Goal: Transaction & Acquisition: Purchase product/service

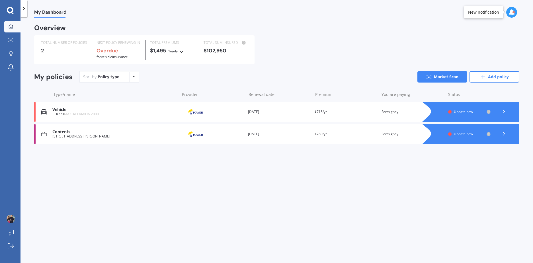
click at [466, 116] on div at bounding box center [477, 112] width 86 height 20
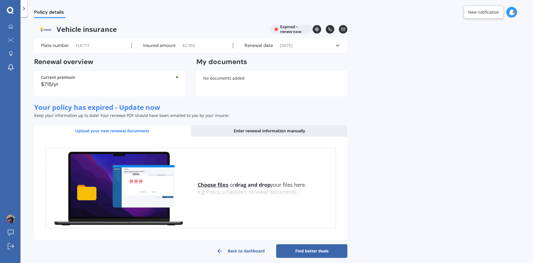
click at [91, 47] on div "Plate number ELK773" at bounding box center [86, 46] width 91 height 6
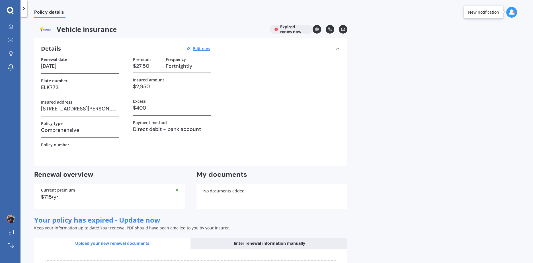
click at [76, 89] on h3 "ELK773" at bounding box center [80, 87] width 78 height 9
click at [199, 45] on div "Details Edit now" at bounding box center [126, 48] width 171 height 7
click at [201, 48] on u "Edit now" at bounding box center [201, 48] width 17 height 5
select select "10"
select select "09"
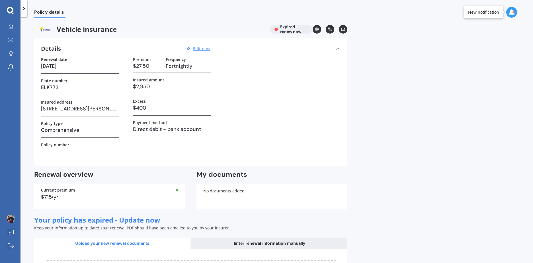
select select "2025"
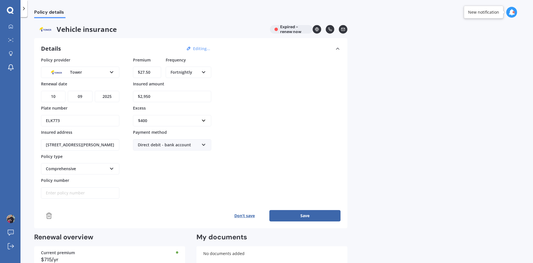
click at [231, 215] on button "Don’t save" at bounding box center [245, 215] width 50 height 11
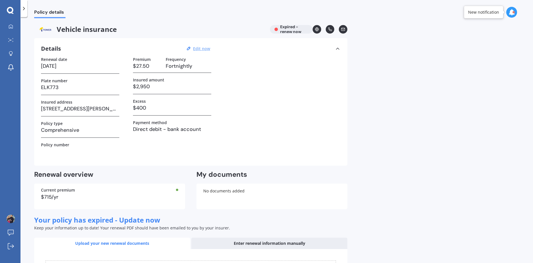
click at [198, 48] on u "Edit now" at bounding box center [201, 48] width 17 height 5
select select "10"
select select "09"
select select "2025"
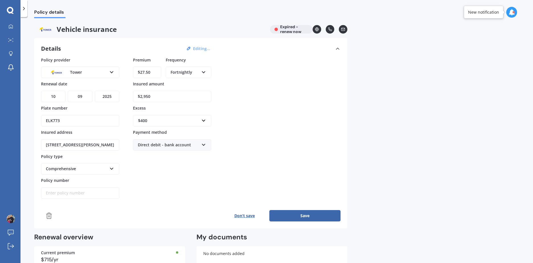
click at [50, 215] on icon at bounding box center [49, 215] width 7 height 7
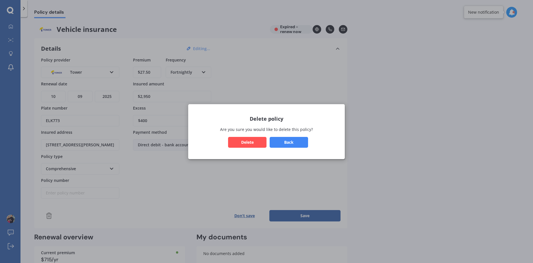
click at [254, 140] on button "Delete" at bounding box center [247, 142] width 38 height 11
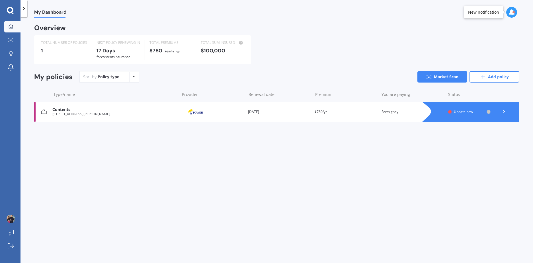
click at [434, 110] on div at bounding box center [477, 112] width 86 height 20
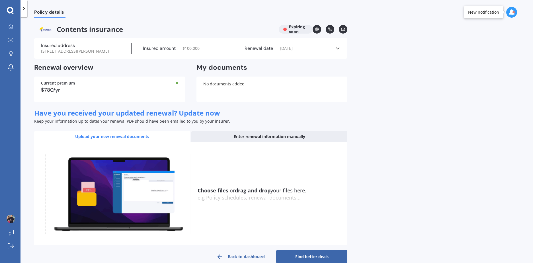
click at [102, 40] on div "Insured address [STREET_ADDRESS][PERSON_NAME] Insured amount $ 100,000 Renewal …" at bounding box center [190, 48] width 313 height 20
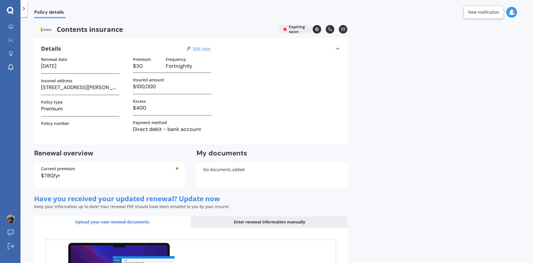
click at [203, 49] on u "Edit now" at bounding box center [201, 48] width 17 height 5
select select "10"
select select "2025"
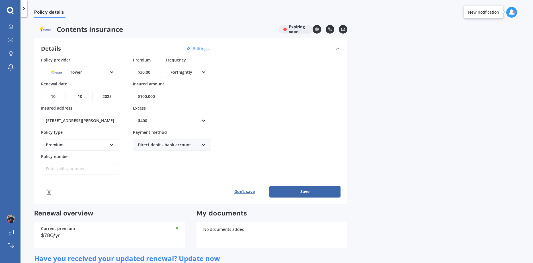
click at [50, 189] on icon at bounding box center [49, 192] width 4 height 6
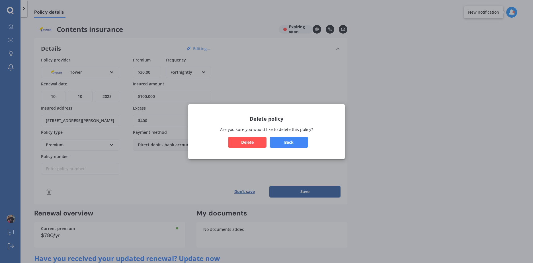
drag, startPoint x: 295, startPoint y: 145, endPoint x: 259, endPoint y: 146, distance: 35.3
click at [259, 146] on div "Back Delete" at bounding box center [266, 142] width 143 height 11
click at [259, 146] on button "Delete" at bounding box center [247, 142] width 38 height 11
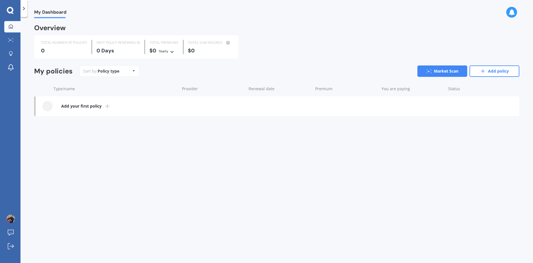
click at [89, 108] on b "Add your first policy" at bounding box center [81, 106] width 40 height 6
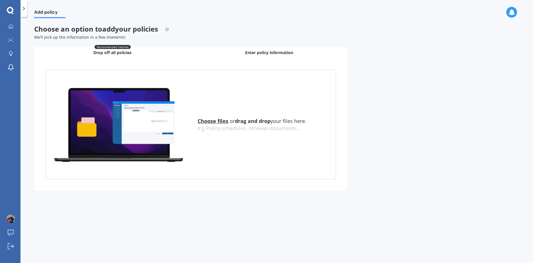
click at [227, 49] on div "Enter policy information" at bounding box center [269, 52] width 157 height 11
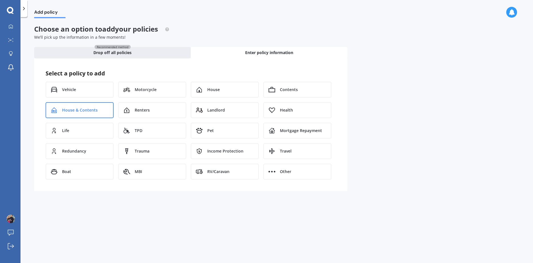
click at [75, 110] on span "House & Contents" at bounding box center [80, 110] width 36 height 6
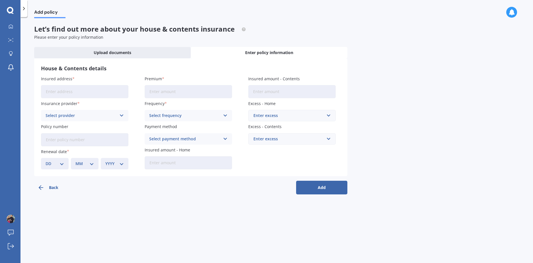
click at [99, 94] on input "Insured address" at bounding box center [84, 91] width 87 height 13
type input "[STREET_ADDRESS]"
click at [92, 115] on div "Select provider" at bounding box center [81, 115] width 71 height 6
click at [94, 105] on label "Insurance provider" at bounding box center [83, 104] width 85 height 6
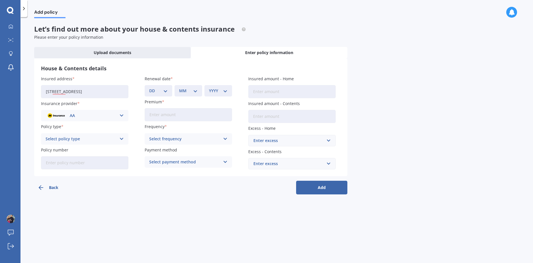
click at [94, 116] on div "AA" at bounding box center [81, 115] width 71 height 6
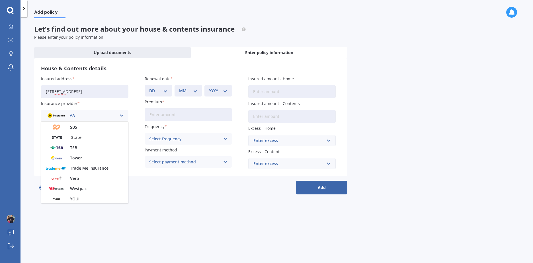
scroll to position [154, 0]
click at [93, 154] on div "Tower" at bounding box center [84, 157] width 87 height 10
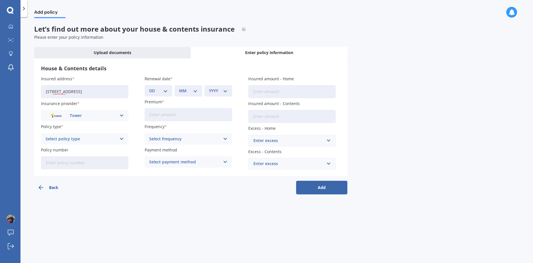
click at [118, 140] on div "Select policy type Home and Contents - Standard Home and Contents - Plus House …" at bounding box center [84, 138] width 87 height 11
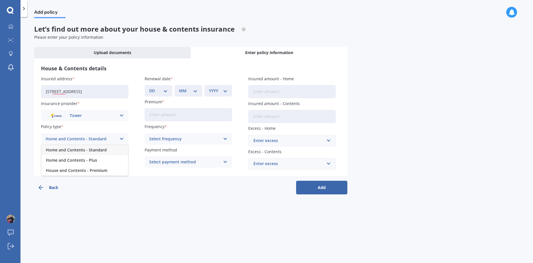
click at [114, 151] on div "Home and Contents - Standard" at bounding box center [84, 150] width 87 height 10
click at [164, 94] on select "DD 01 02 03 04 05 06 07 08 09 10 11 12 13 14 15 16 17 18 19 20 21 22 23 24 25 2…" at bounding box center [158, 91] width 19 height 6
select select "08"
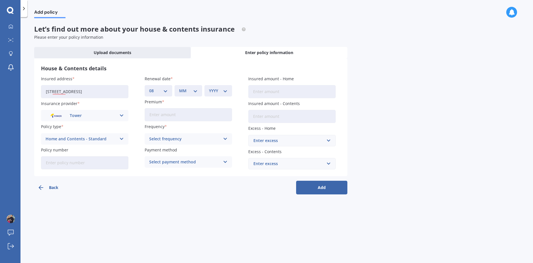
click at [149, 88] on select "DD 01 02 03 04 05 06 07 08 09 10 11 12 13 14 15 16 17 18 19 20 21 22 23 24 25 2…" at bounding box center [158, 91] width 19 height 6
click at [183, 93] on select "MM 01 02 03 04 05 06 07 08 09 10 11 12" at bounding box center [188, 91] width 19 height 6
select select "03"
click at [179, 88] on select "MM 01 02 03 04 05 06 07 08 09 10 11 12" at bounding box center [188, 91] width 19 height 6
click at [222, 86] on div "YYYY 2027 2026 2025 2024 2023 2022 2021 2020 2019 2018 2017 2016 2015 2014 2013…" at bounding box center [218, 90] width 28 height 11
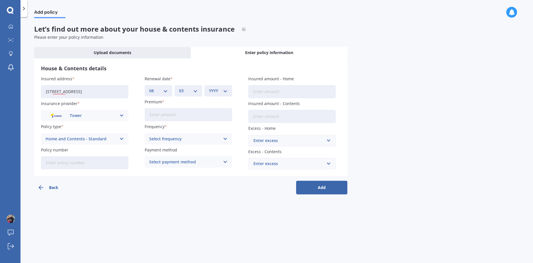
click at [223, 89] on select "YYYY 2027 2026 2025 2024 2023 2022 2021 2020 2019 2018 2017 2016 2015 2014 2013…" at bounding box center [218, 91] width 19 height 6
click at [209, 88] on select "YYYY 2027 2026 2025 2024 2023 2022 2021 2020 2019 2018 2017 2016 2015 2014 2013…" at bounding box center [218, 91] width 19 height 6
click at [224, 89] on select "YYYY 2027 2026 2025 2024 2023 2022 2021 2020 2019 2018 2017 2016 2015 2014 2013…" at bounding box center [218, 91] width 19 height 6
select select "2026"
click at [209, 88] on select "YYYY 2027 2026 2025 2024 2023 2022 2021 2020 2019 2018 2017 2016 2015 2014 2013…" at bounding box center [218, 91] width 19 height 6
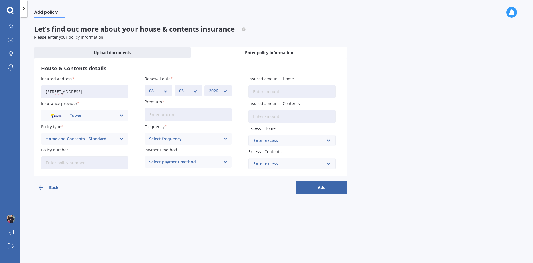
click at [217, 113] on input "Premium" at bounding box center [188, 114] width 87 height 13
type input "$500.00"
click at [205, 137] on div "Select frequency" at bounding box center [184, 139] width 71 height 6
click at [193, 193] on div "Fortnightly" at bounding box center [188, 191] width 87 height 10
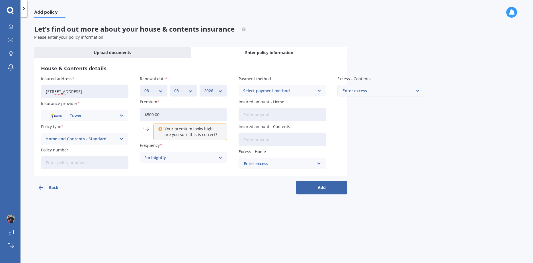
click at [199, 159] on div "Fortnightly" at bounding box center [179, 158] width 71 height 6
click at [288, 90] on div "Select payment method" at bounding box center [278, 91] width 71 height 6
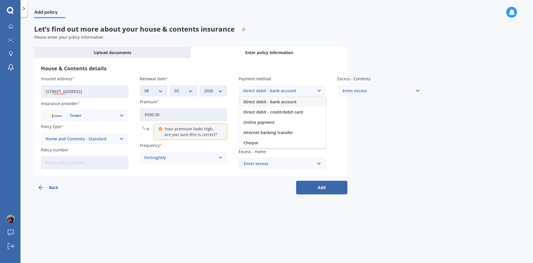
click at [291, 103] on span "Direct debit - bank account" at bounding box center [269, 102] width 53 height 4
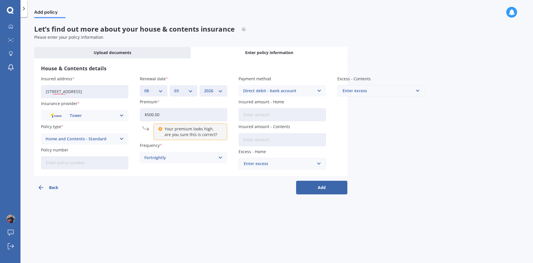
click at [288, 114] on input "Insured amount - Home" at bounding box center [282, 114] width 87 height 13
type input "$9"
type input "$850,000"
click at [278, 139] on input "Insured amount - Contents" at bounding box center [282, 139] width 87 height 13
type input "$100,000"
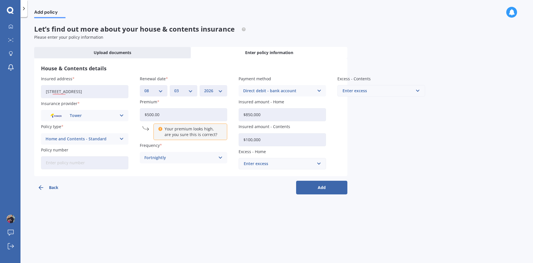
click at [283, 164] on div "Enter excess" at bounding box center [279, 164] width 70 height 6
click at [276, 185] on div "$400" at bounding box center [282, 185] width 87 height 11
click at [382, 90] on div "Enter excess" at bounding box center [378, 91] width 70 height 6
click at [378, 112] on div "$300" at bounding box center [381, 112] width 87 height 11
click at [335, 180] on div "Back Add" at bounding box center [190, 185] width 313 height 18
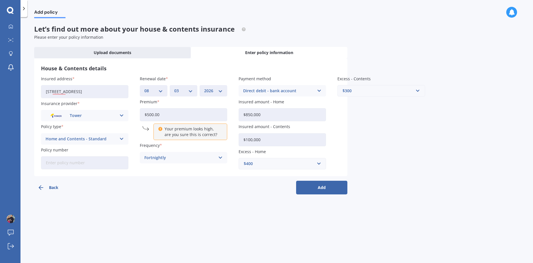
click at [331, 187] on button "Add" at bounding box center [321, 188] width 51 height 14
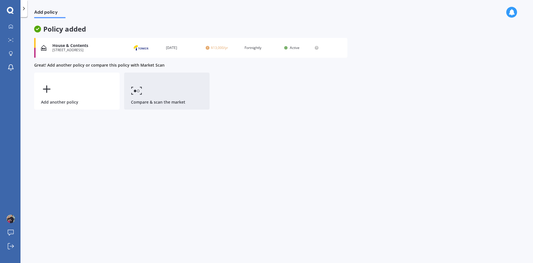
click at [168, 92] on link "Compare & scan the market" at bounding box center [166, 91] width 85 height 37
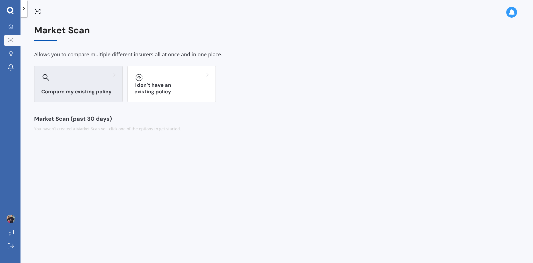
click at [48, 87] on div "Compare my existing policy" at bounding box center [78, 84] width 89 height 36
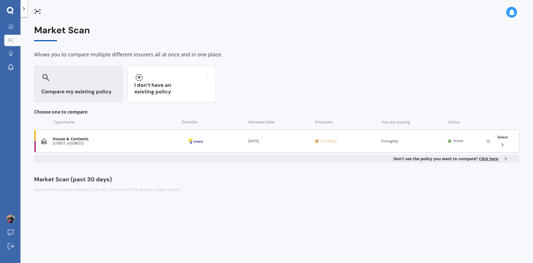
click at [164, 138] on div "House & Contents" at bounding box center [115, 139] width 124 height 5
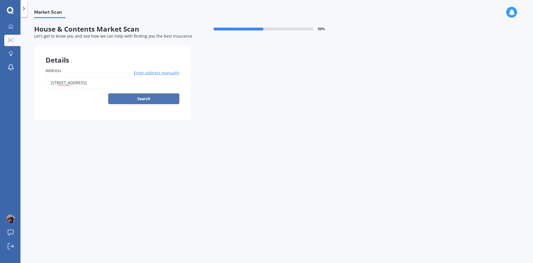
click at [154, 101] on button "Search" at bounding box center [143, 98] width 71 height 11
type input "[STREET_ADDRESS]"
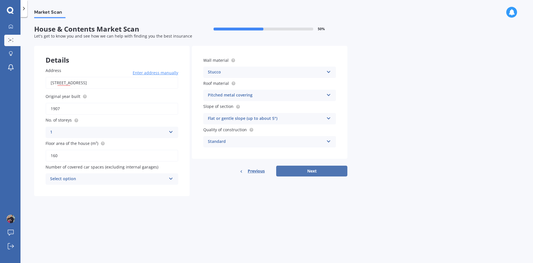
click at [303, 176] on button "Next" at bounding box center [311, 171] width 71 height 11
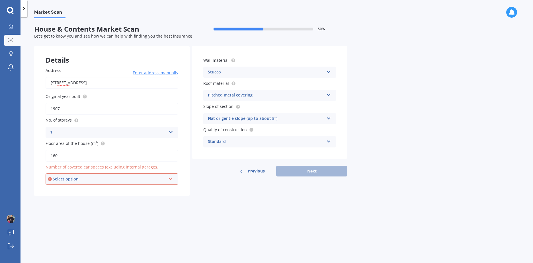
click at [132, 183] on div "Select option 0 1 2 3 4 5+" at bounding box center [112, 178] width 133 height 11
click at [130, 211] on div "2" at bounding box center [112, 210] width 132 height 10
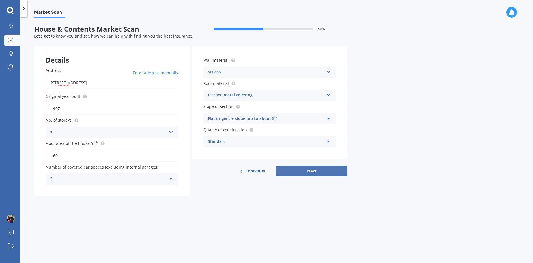
click at [305, 169] on button "Next" at bounding box center [311, 171] width 71 height 11
select select "14"
select select "06"
select select "1991"
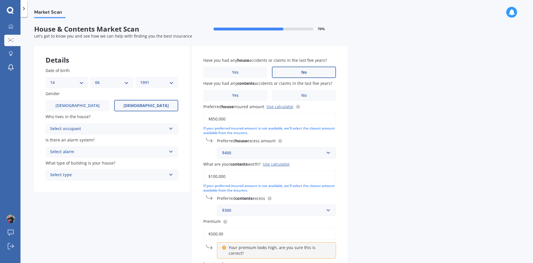
click at [293, 67] on label "No" at bounding box center [304, 72] width 64 height 11
click at [0, 0] on input "No" at bounding box center [0, 0] width 0 height 0
click at [133, 126] on div "Select occupant" at bounding box center [108, 129] width 116 height 7
click at [133, 141] on div "Owner" at bounding box center [112, 140] width 132 height 10
click at [134, 157] on div "Select alarm Yes, monitored Yes, not monitored No" at bounding box center [112, 151] width 133 height 11
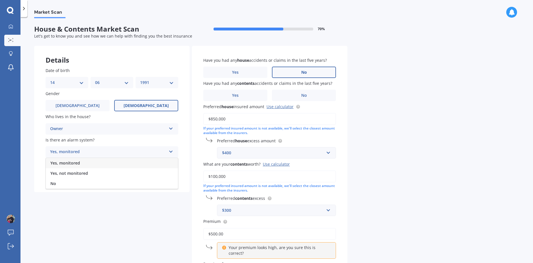
click at [133, 163] on div "Yes, monitored" at bounding box center [112, 163] width 132 height 10
click at [129, 173] on div "Select type" at bounding box center [108, 175] width 116 height 7
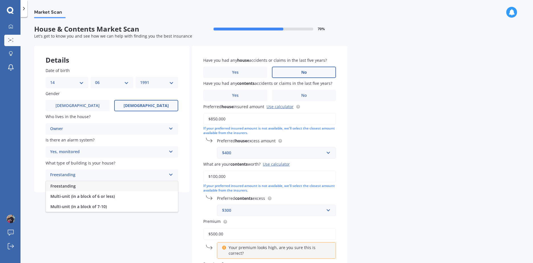
click at [128, 186] on div "Freestanding" at bounding box center [112, 186] width 132 height 10
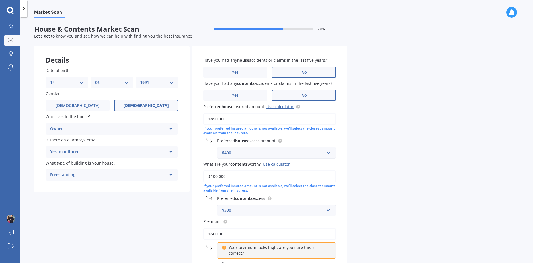
click at [300, 95] on label "No" at bounding box center [304, 95] width 64 height 11
click at [0, 0] on input "No" at bounding box center [0, 0] width 0 height 0
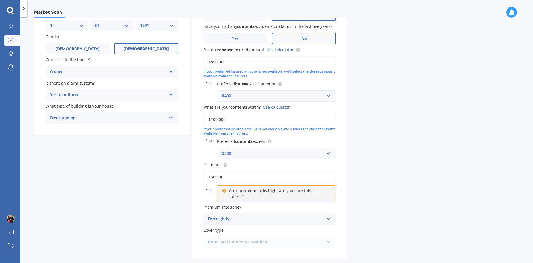
scroll to position [80, 0]
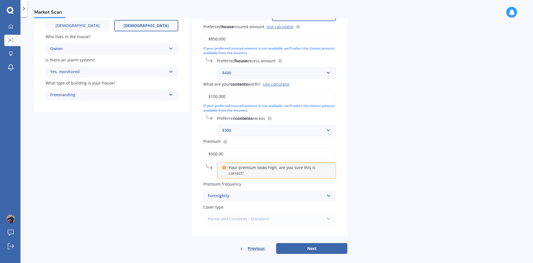
click at [259, 214] on div "Home and Contents - Standard Home and Contents - Standard Home and Contents - P…" at bounding box center [269, 219] width 133 height 11
click at [309, 246] on button "Next" at bounding box center [311, 248] width 71 height 11
select select "14"
select select "06"
select select "1991"
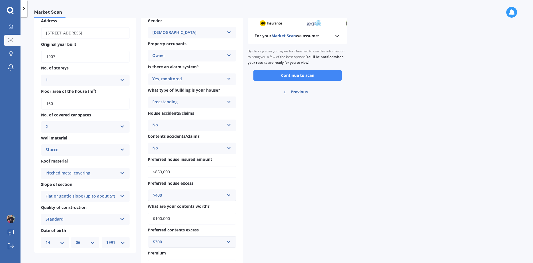
scroll to position [0, 0]
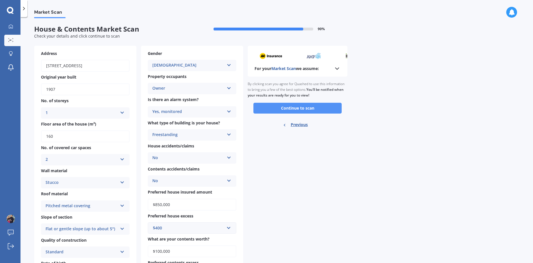
click at [301, 110] on button "Continue to scan" at bounding box center [297, 108] width 88 height 11
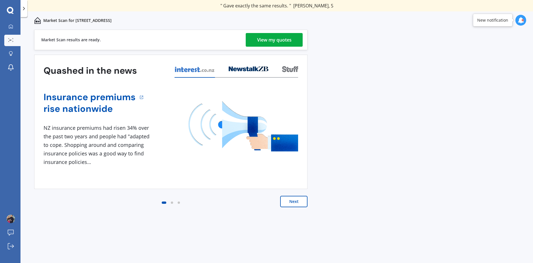
click at [288, 42] on div "View my quotes" at bounding box center [274, 40] width 34 height 14
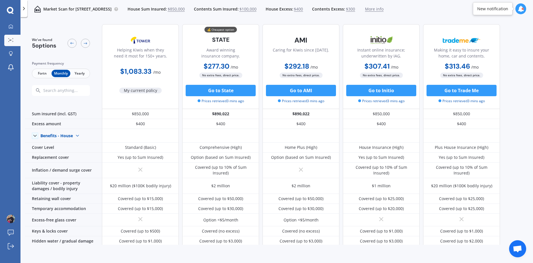
click at [43, 73] on span "Fortn" at bounding box center [42, 73] width 19 height 7
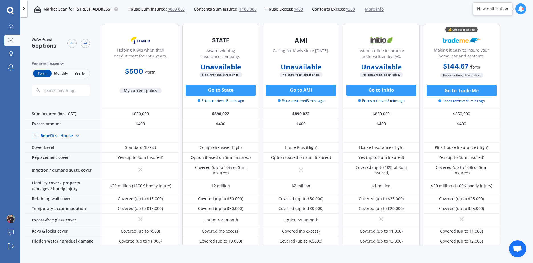
click at [63, 75] on span "Monthly" at bounding box center [61, 73] width 19 height 7
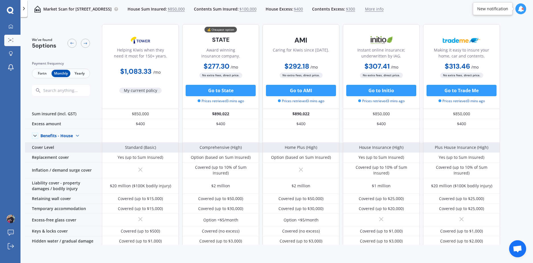
drag, startPoint x: 63, startPoint y: 75, endPoint x: 209, endPoint y: 143, distance: 160.7
click at [209, 143] on div "Comprehensive (High)" at bounding box center [220, 148] width 77 height 10
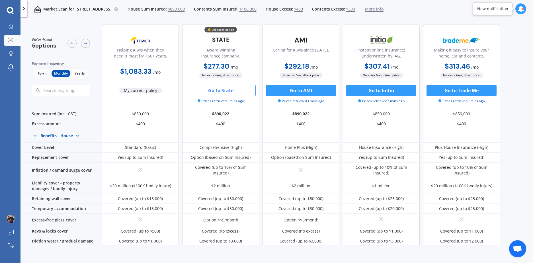
click at [235, 92] on button "Go to State" at bounding box center [221, 90] width 70 height 11
